Goal: Book appointment/travel/reservation

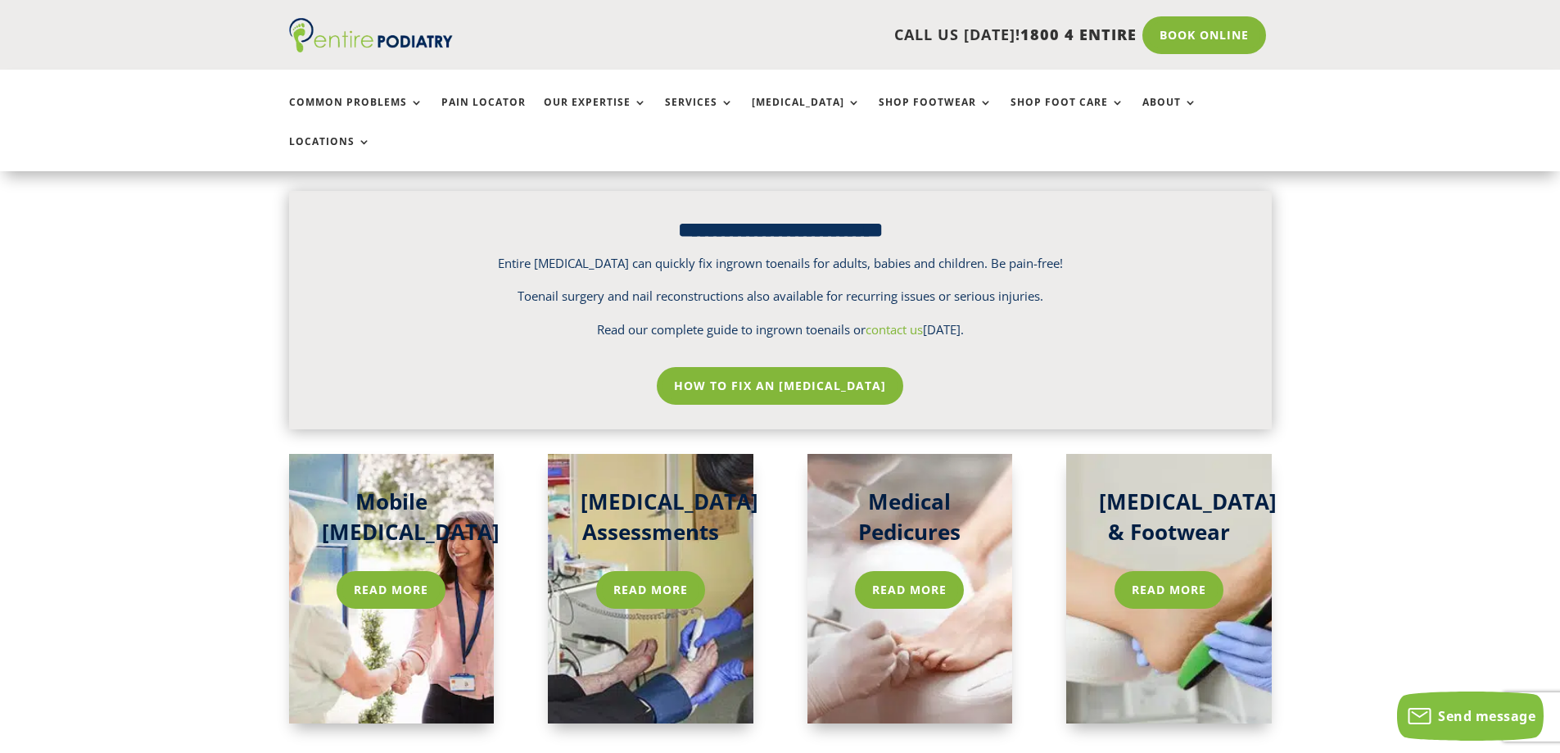
scroll to position [2320, 0]
click at [799, 366] on link "How To Fix An [MEDICAL_DATA]" at bounding box center [780, 385] width 255 height 38
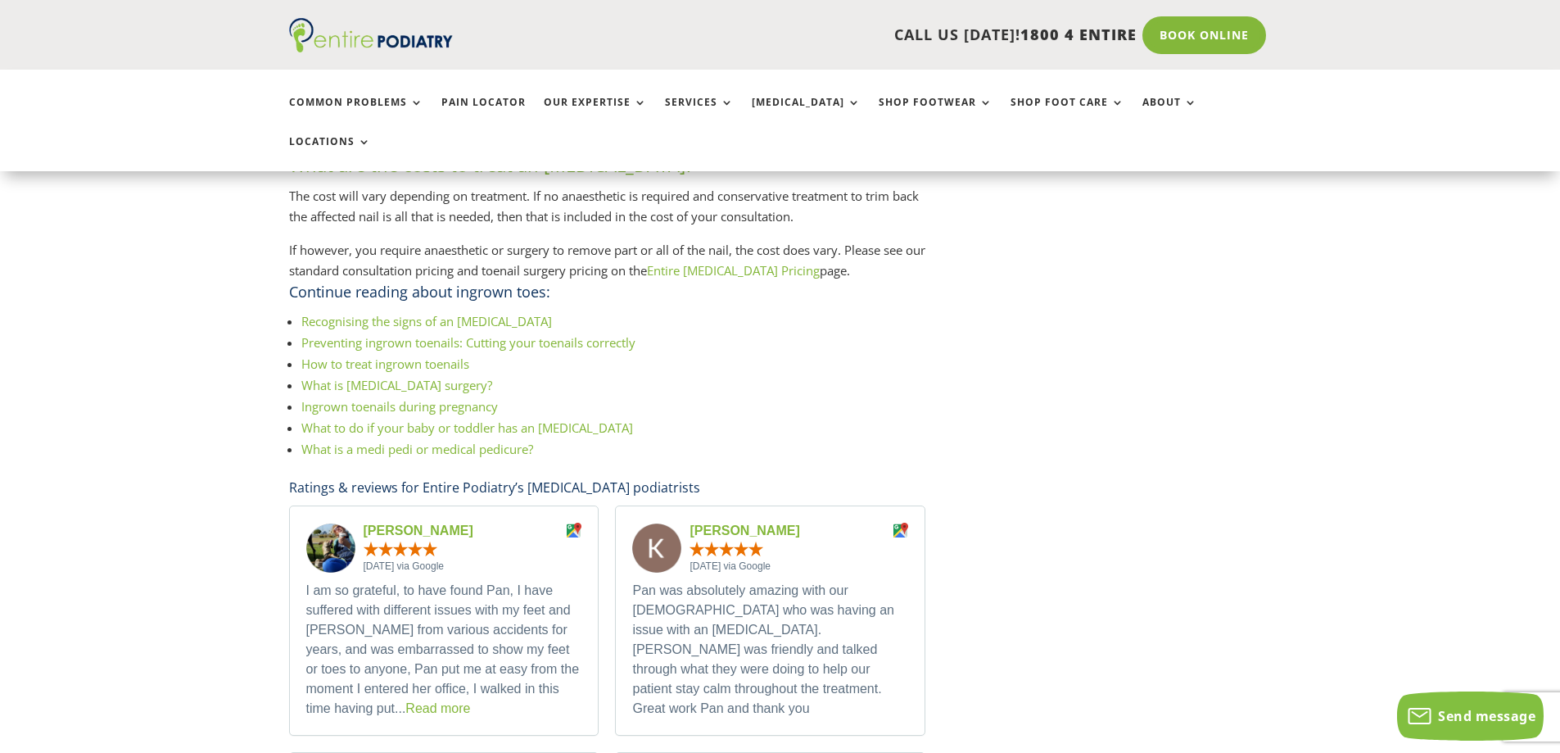
scroll to position [2665, 0]
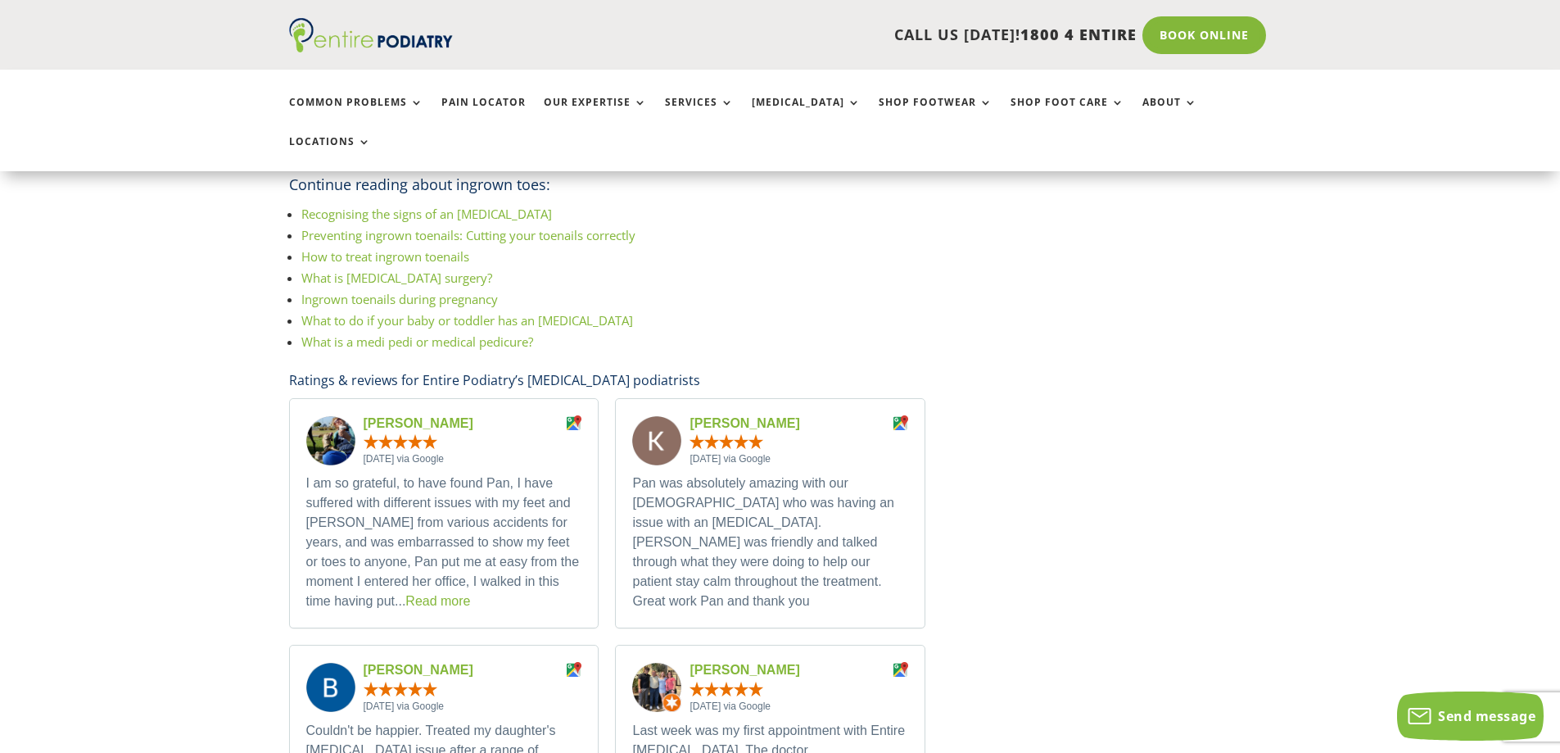
click at [799, 346] on ul "Recognising the signs of an [MEDICAL_DATA] Preventing ingrown toenails: Cutting…" at bounding box center [607, 287] width 637 height 168
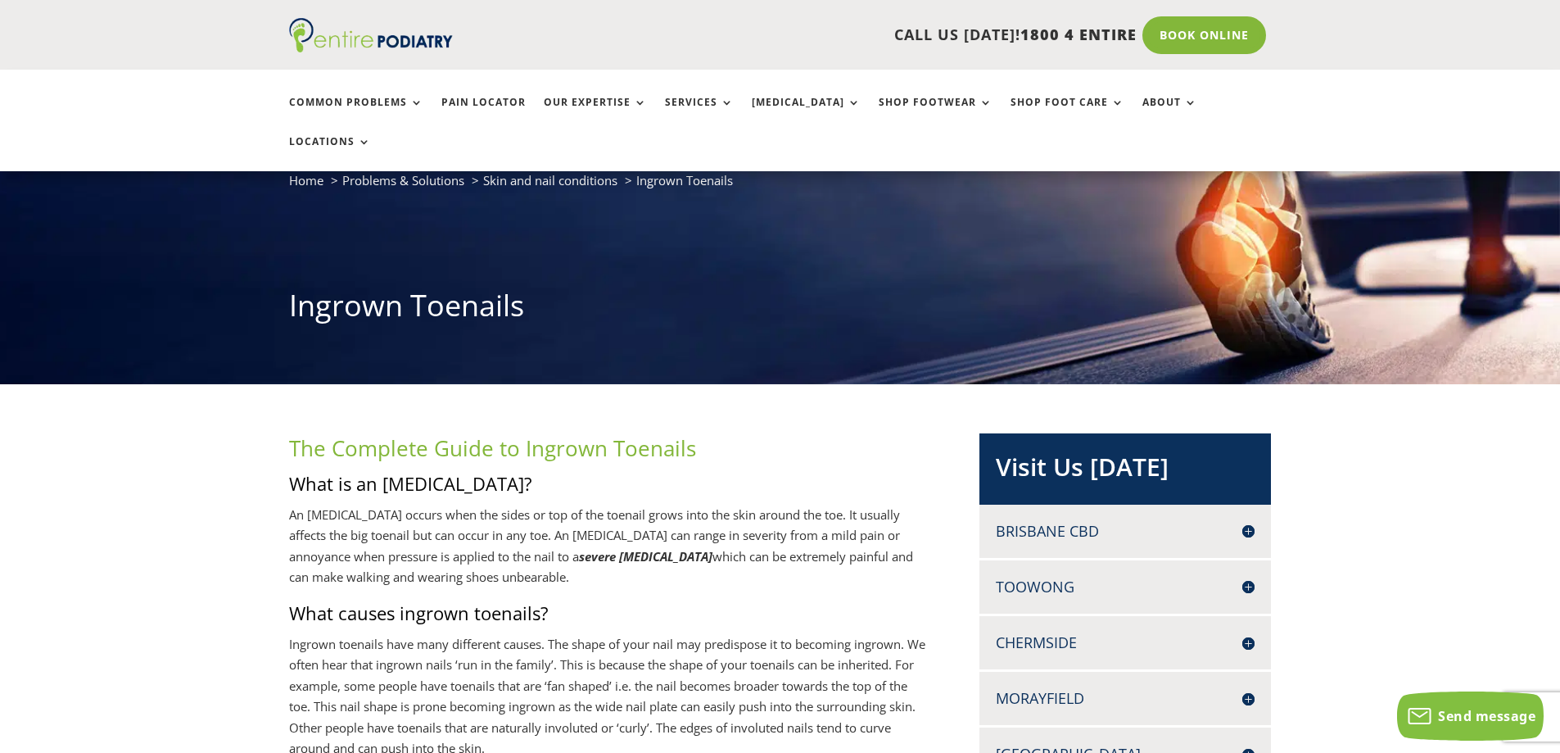
scroll to position [237, 0]
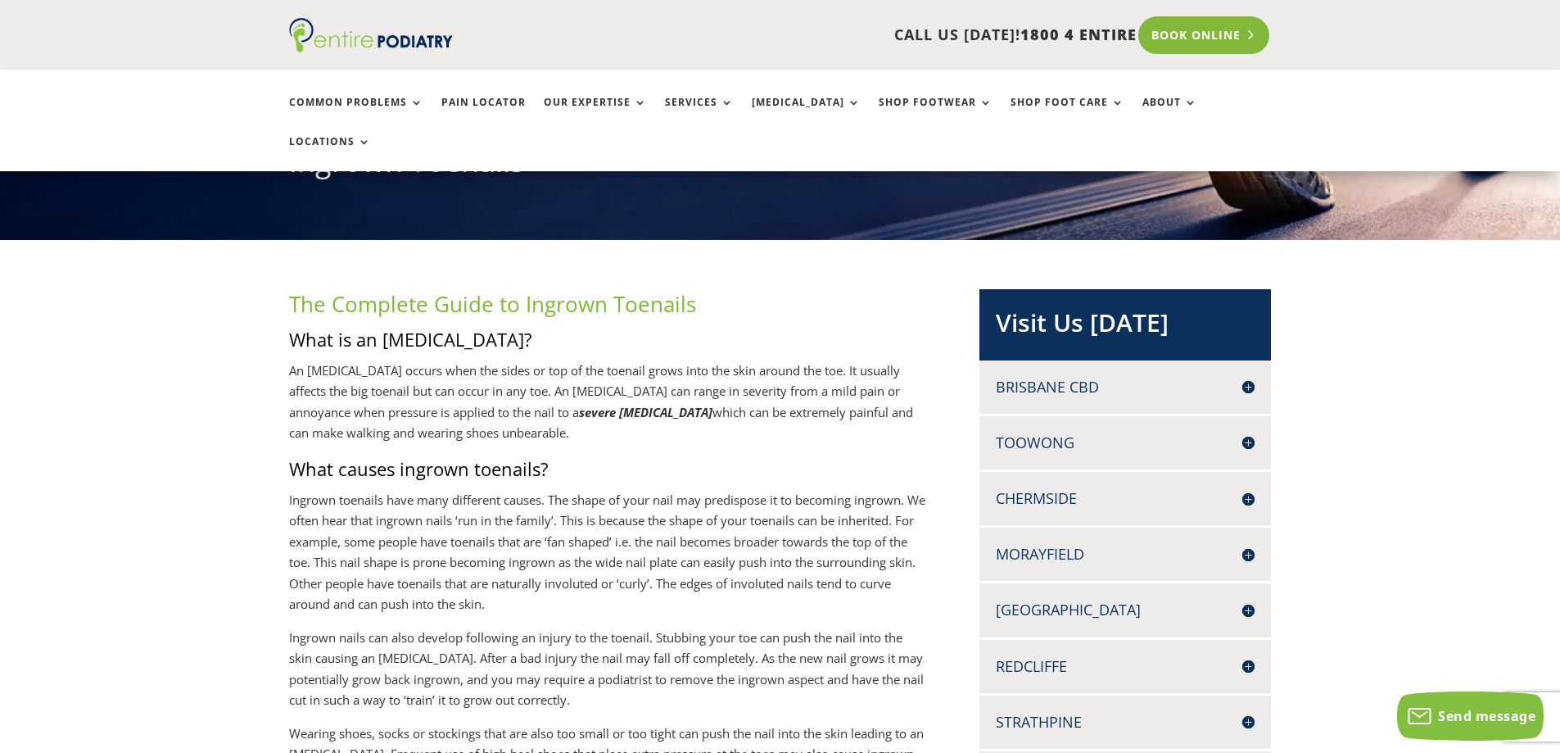
click at [1218, 34] on link "Book Online" at bounding box center [1204, 35] width 132 height 38
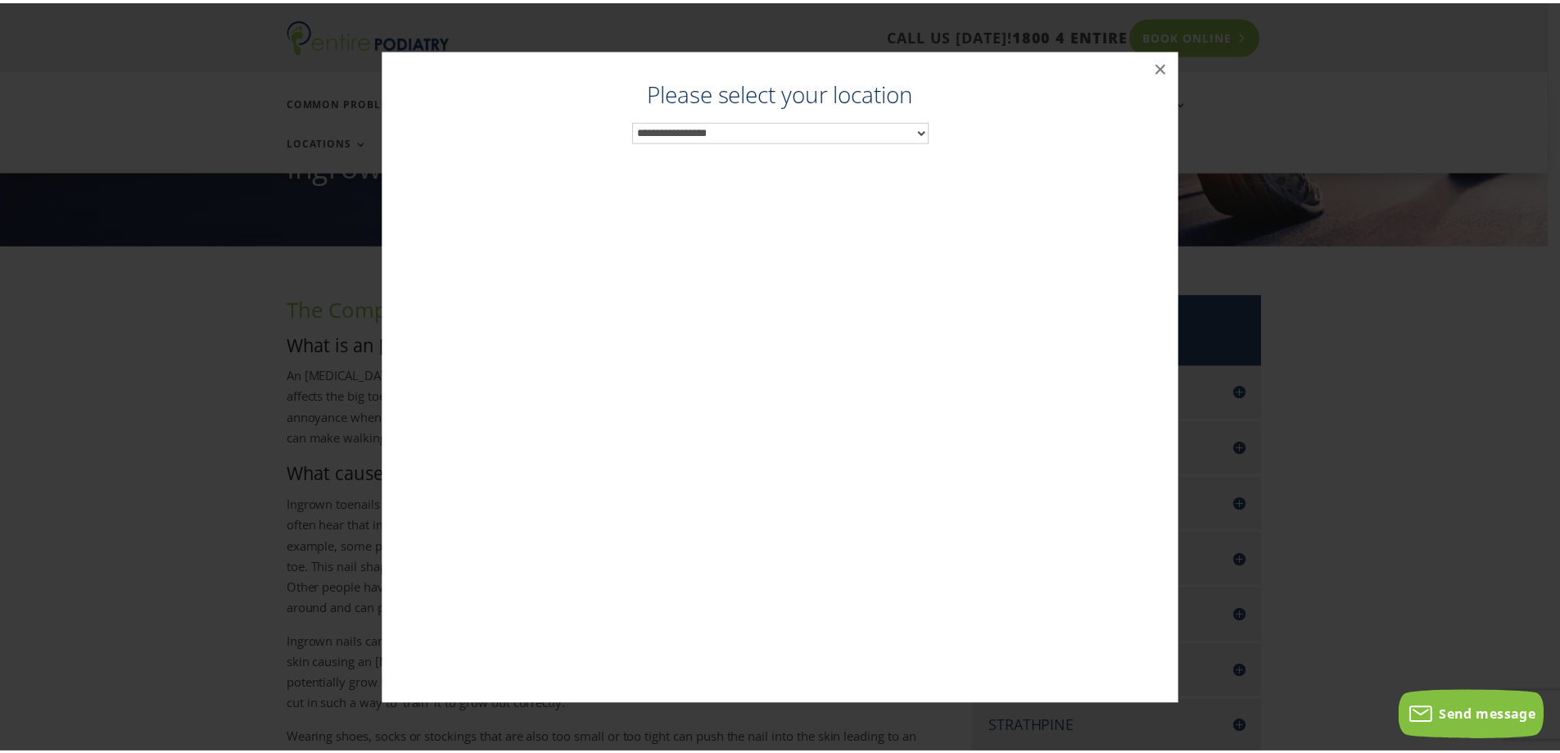
scroll to position [224, 0]
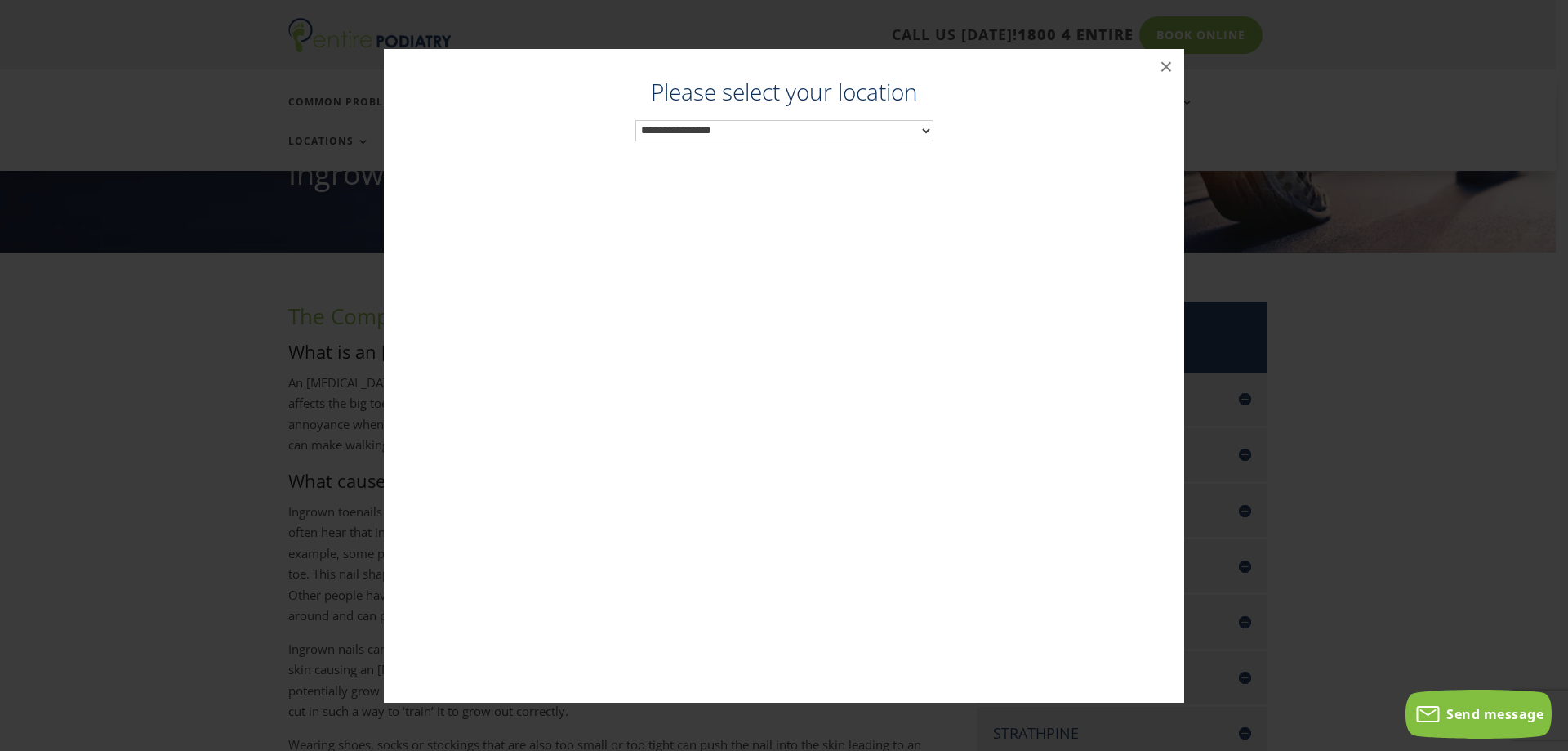
click at [918, 134] on select "**********" at bounding box center [784, 130] width 298 height 21
click at [1166, 64] on button "×" at bounding box center [1166, 67] width 36 height 36
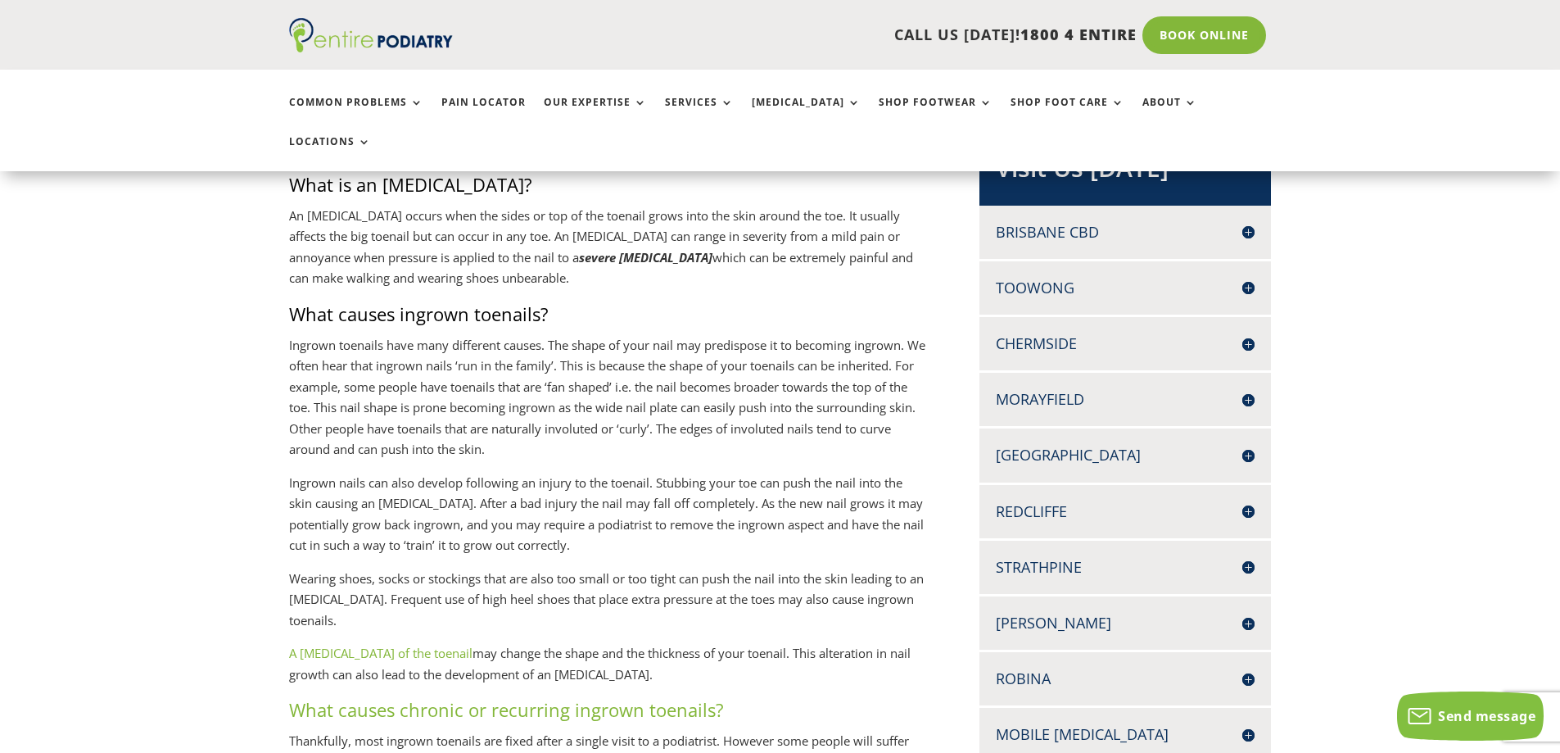
scroll to position [387, 0]
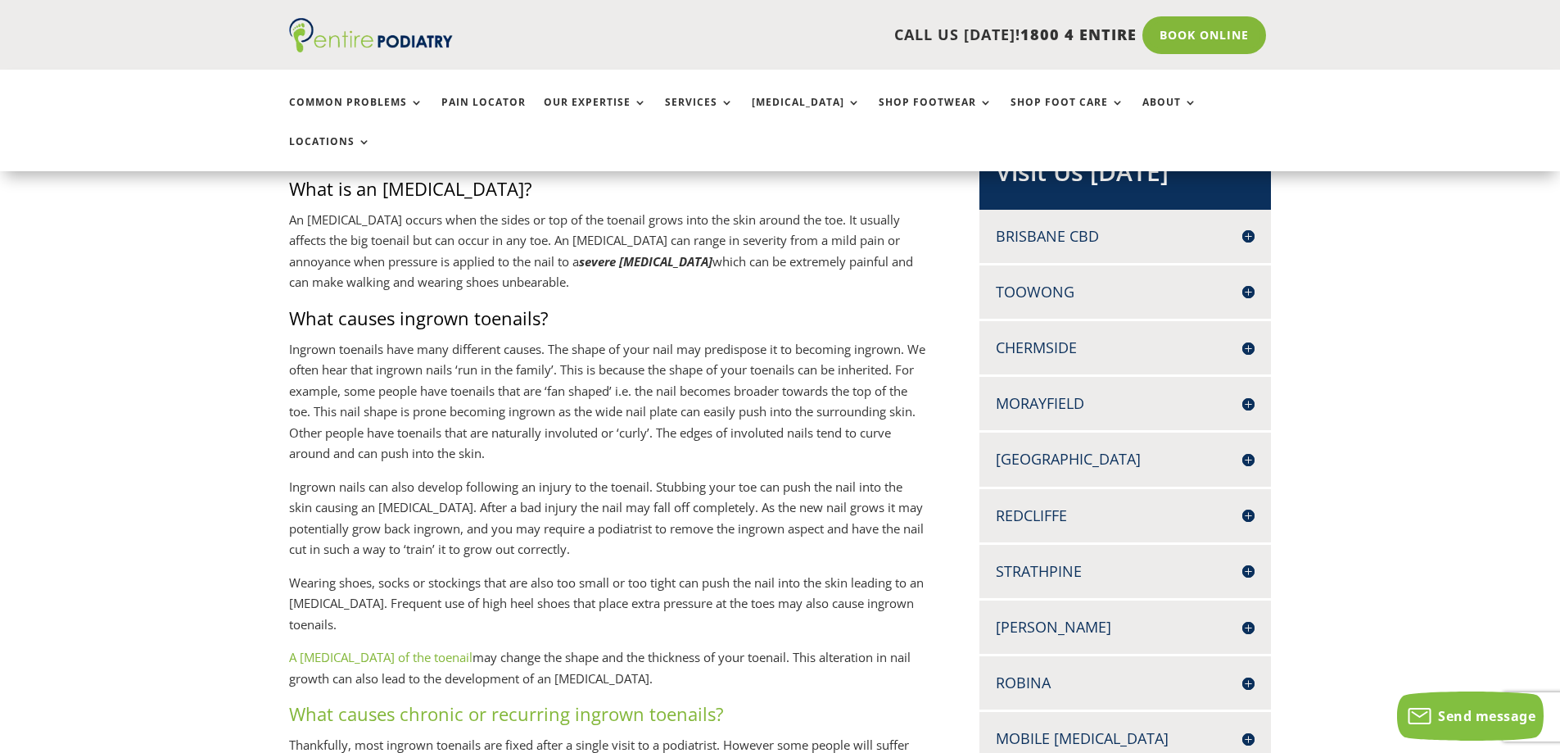
click at [1097, 226] on h4 "Brisbane CBD" at bounding box center [1125, 236] width 259 height 20
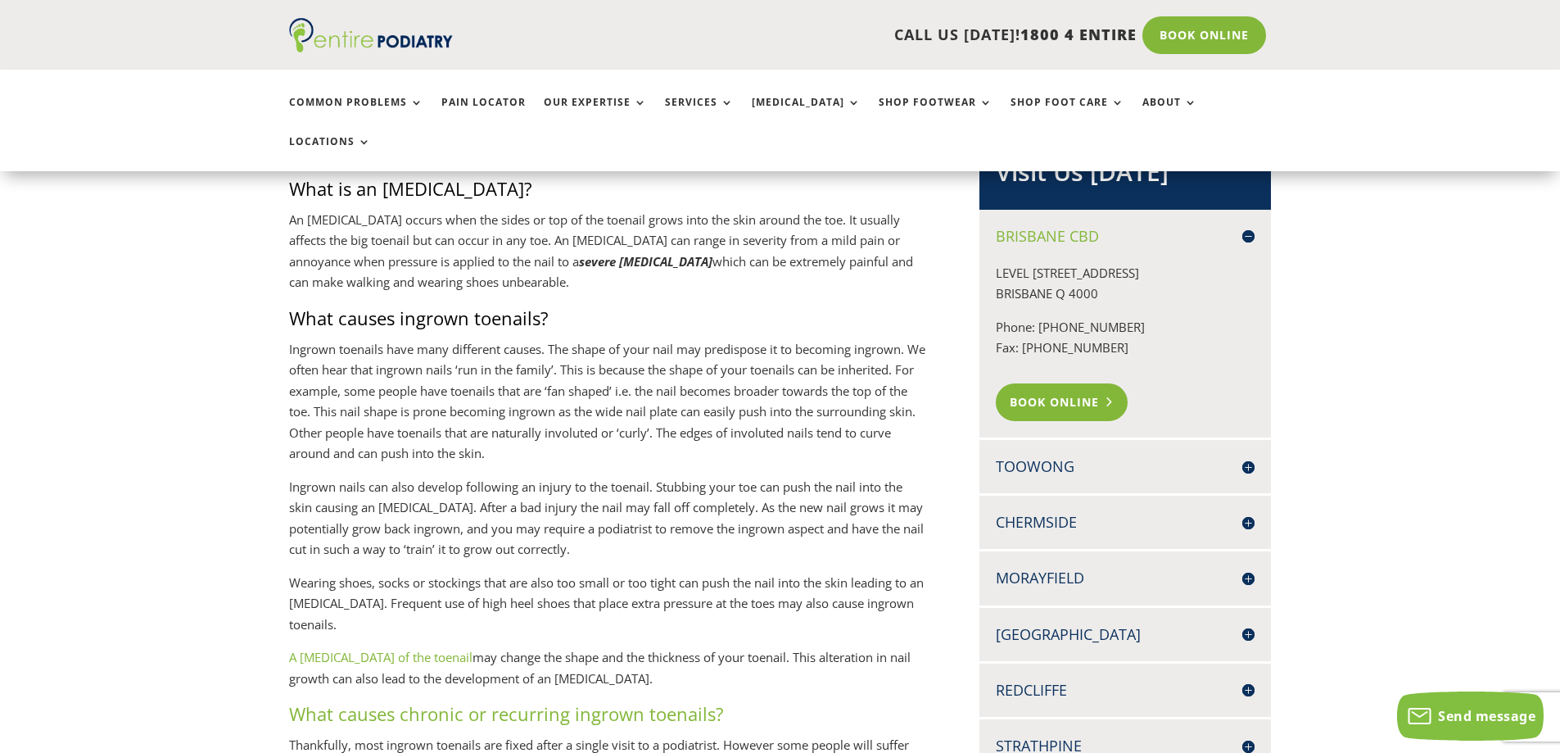
click at [1074, 383] on link "Book Online" at bounding box center [1062, 402] width 132 height 38
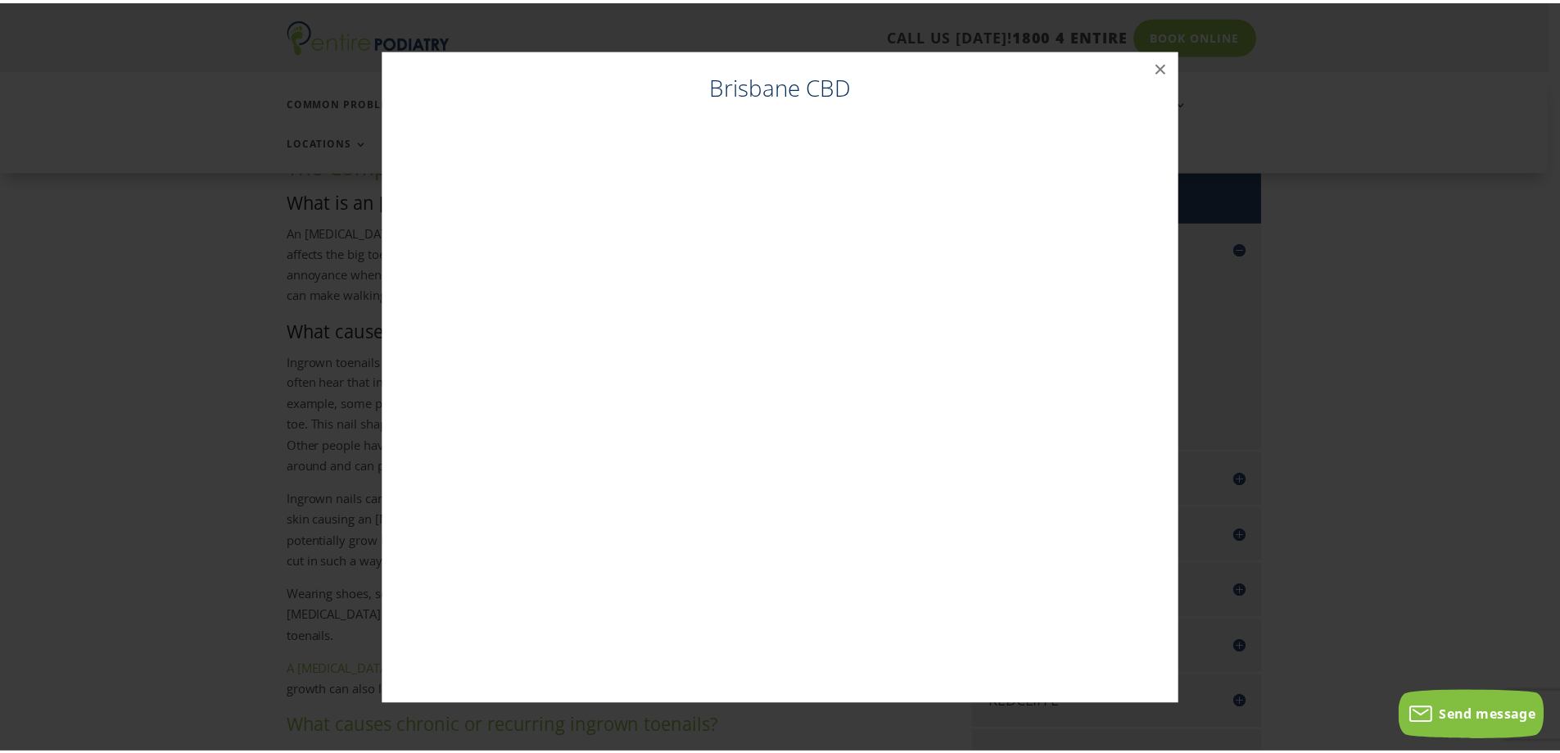
scroll to position [374, 0]
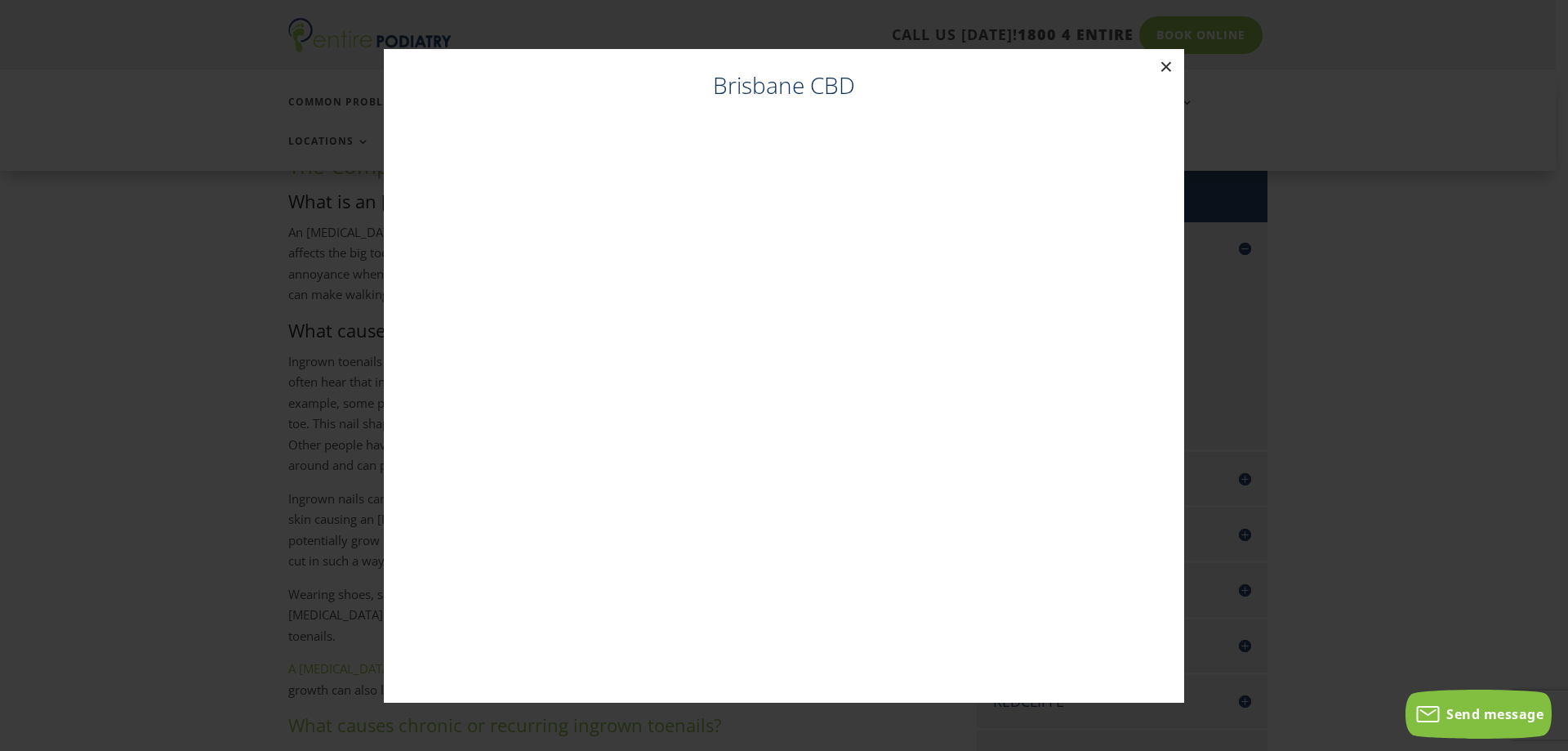
click at [1168, 59] on button "×" at bounding box center [1166, 67] width 36 height 36
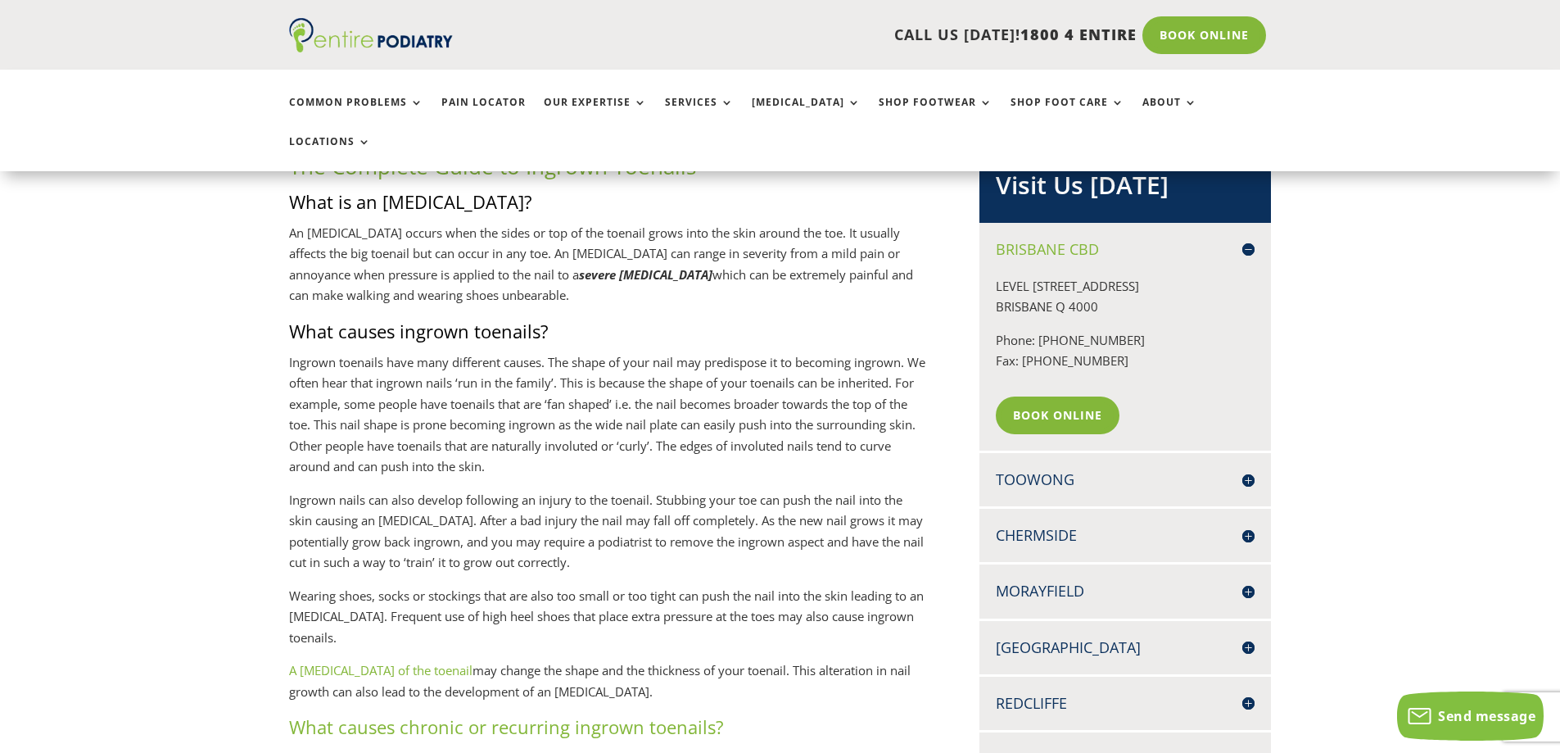
click at [1171, 59] on div "CALL US TODAY! 1800 4 ENTIRE Call 1800 4 ENTIRE Book Online" at bounding box center [780, 35] width 983 height 70
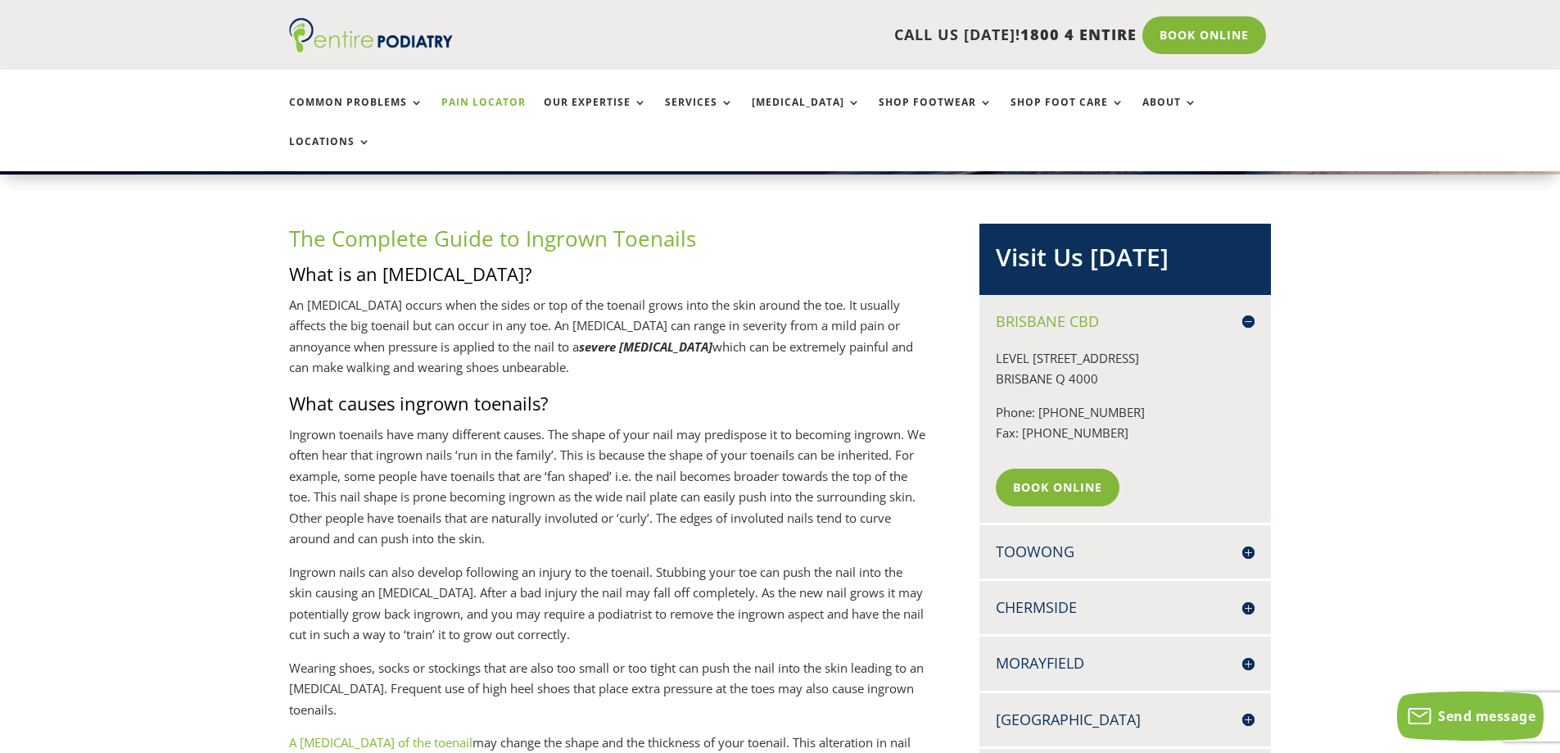
scroll to position [288, 0]
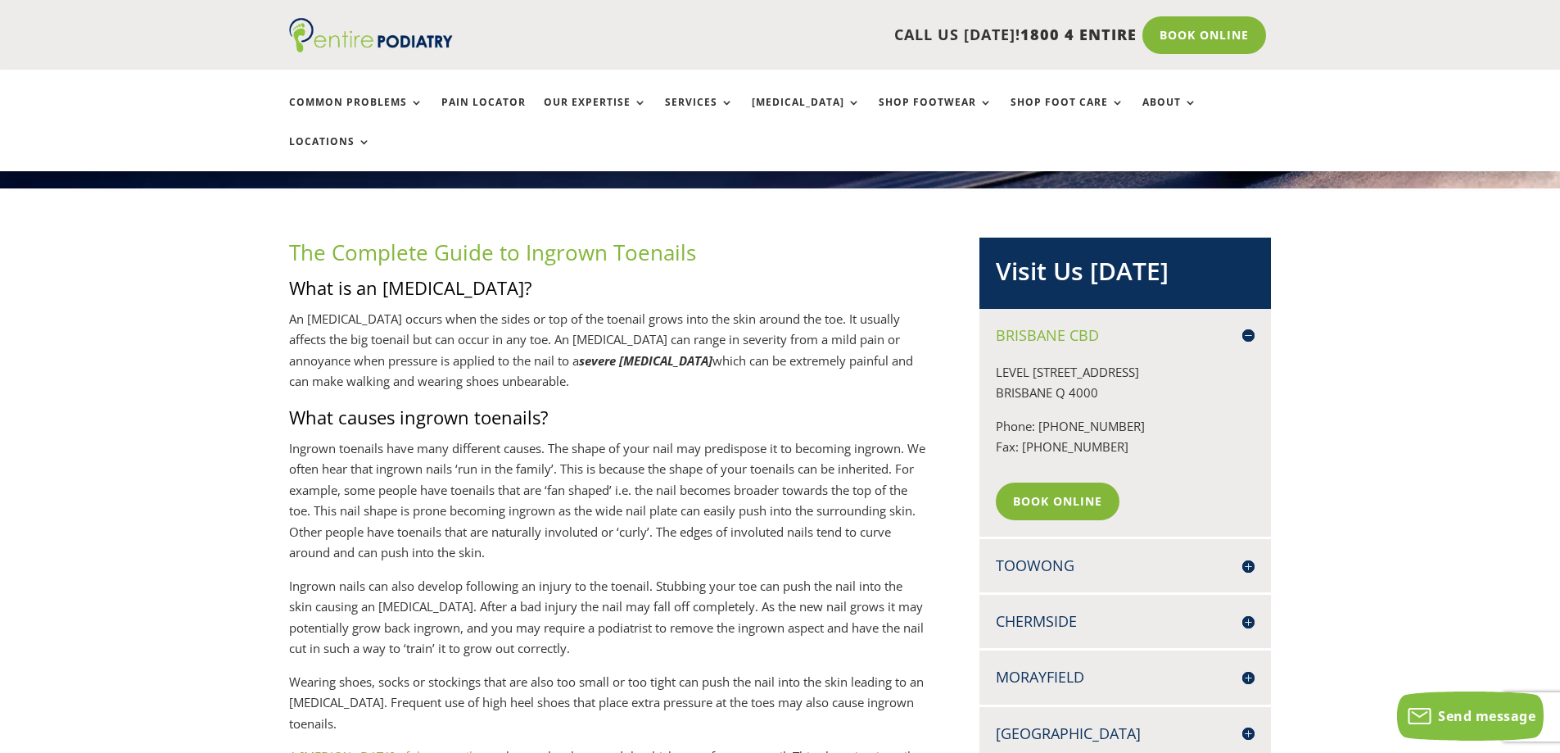
click at [1057, 611] on h4 "Chermside" at bounding box center [1125, 621] width 259 height 20
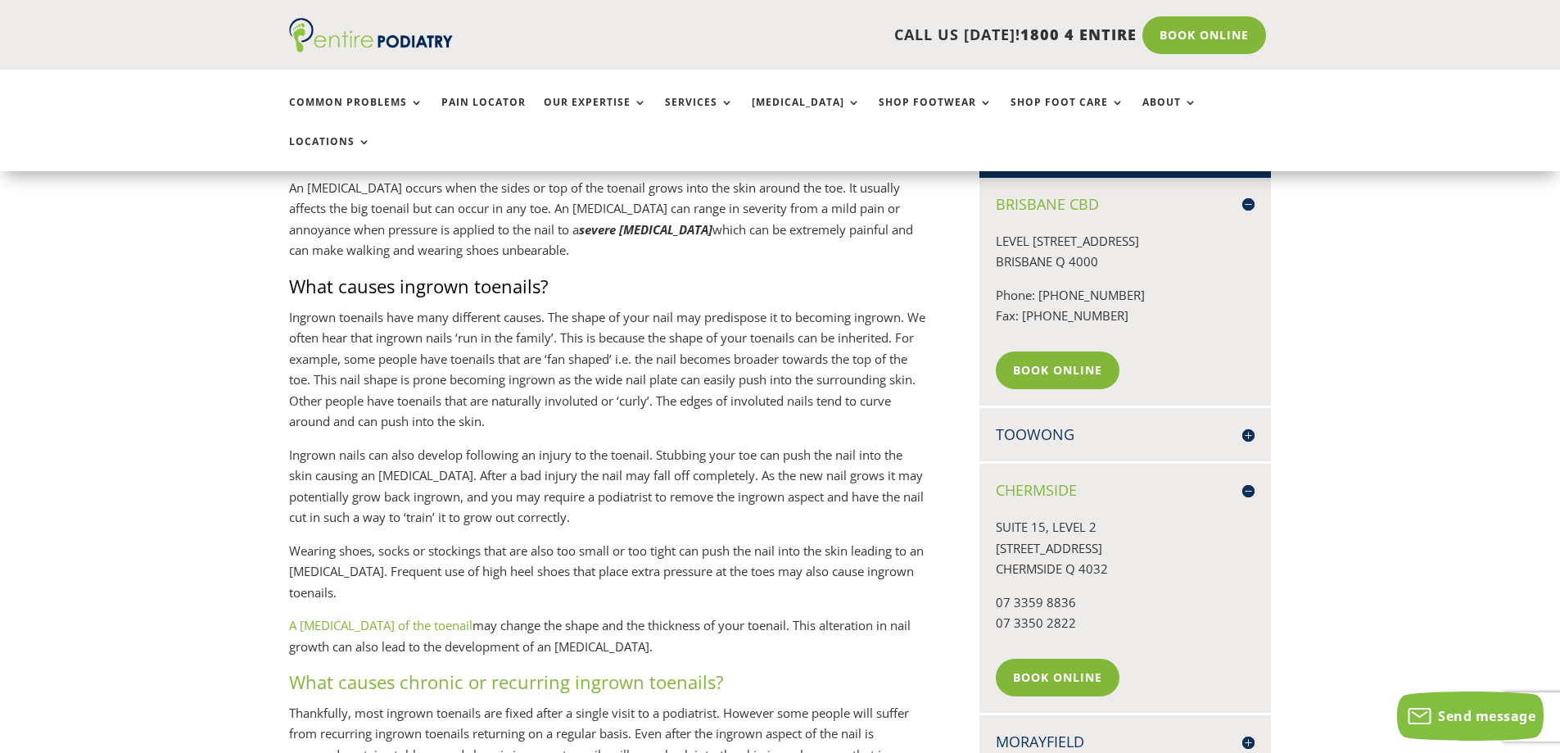
click at [1067, 658] on link "Book Online" at bounding box center [1058, 677] width 124 height 38
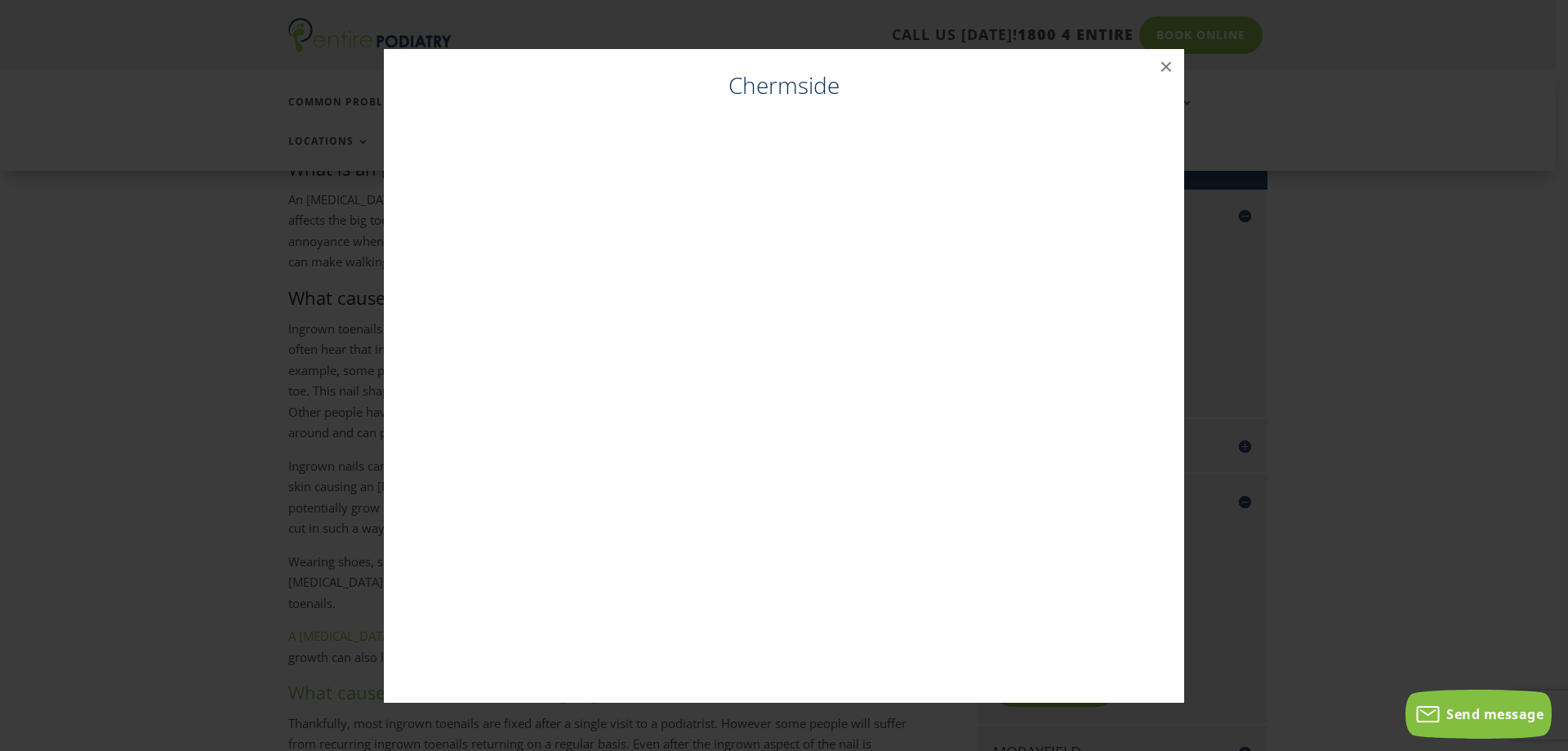
scroll to position [405, 0]
